Goal: Find specific fact: Find contact information

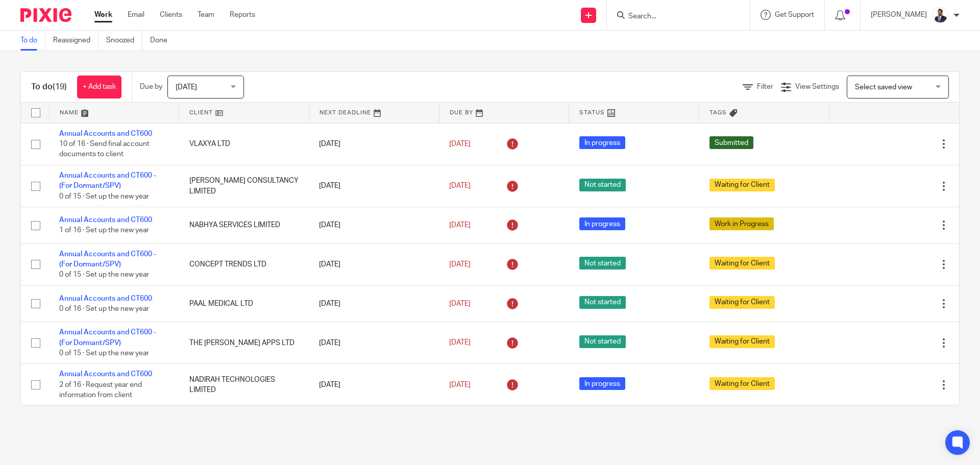
click at [659, 16] on input "Search" at bounding box center [673, 16] width 92 height 9
paste input "[EMAIL_ADDRESS][DOMAIN_NAME]"
type input "[EMAIL_ADDRESS][DOMAIN_NAME]"
click at [732, 10] on button "reset" at bounding box center [731, 14] width 10 height 10
click at [665, 13] on input "Search" at bounding box center [673, 16] width 92 height 9
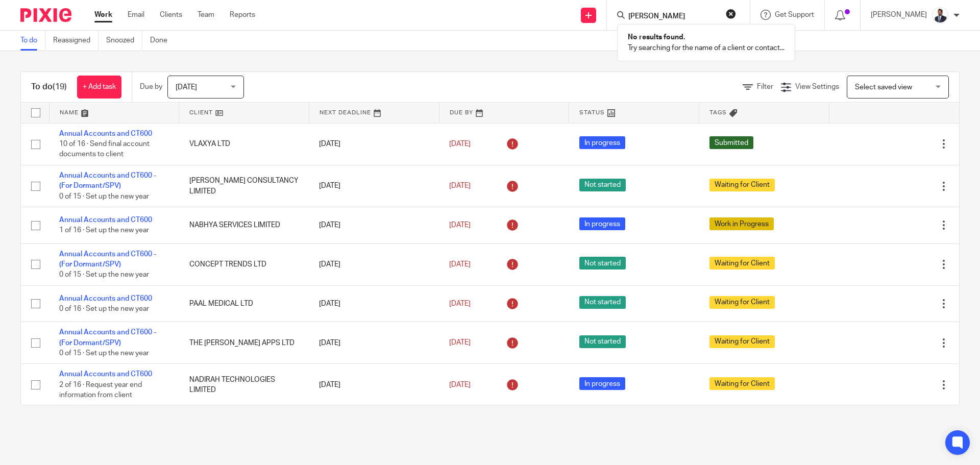
type input "[PERSON_NAME]"
click at [736, 10] on button "reset" at bounding box center [731, 14] width 10 height 10
click at [635, 17] on input "Search" at bounding box center [673, 16] width 92 height 9
paste input "[PERSON_NAME][EMAIL_ADDRESS]"
type input "[PERSON_NAME][EMAIL_ADDRESS]"
